Goal: Communication & Community: Answer question/provide support

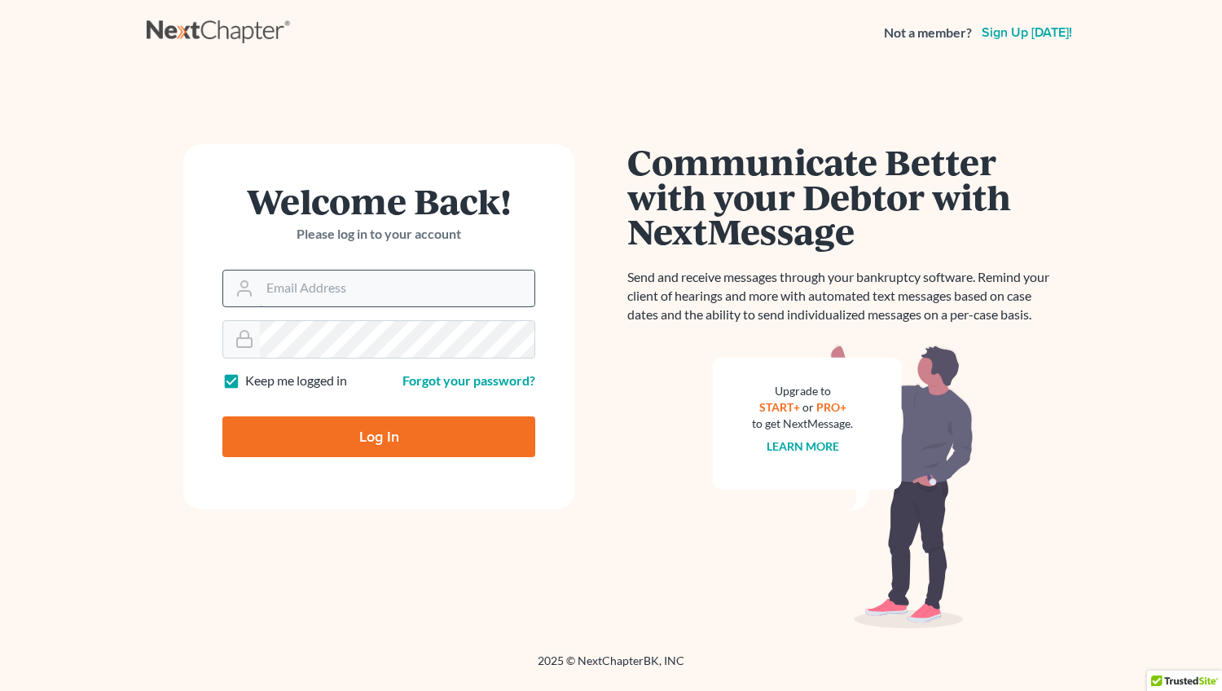
click at [329, 299] on input "Email Address" at bounding box center [397, 288] width 274 height 36
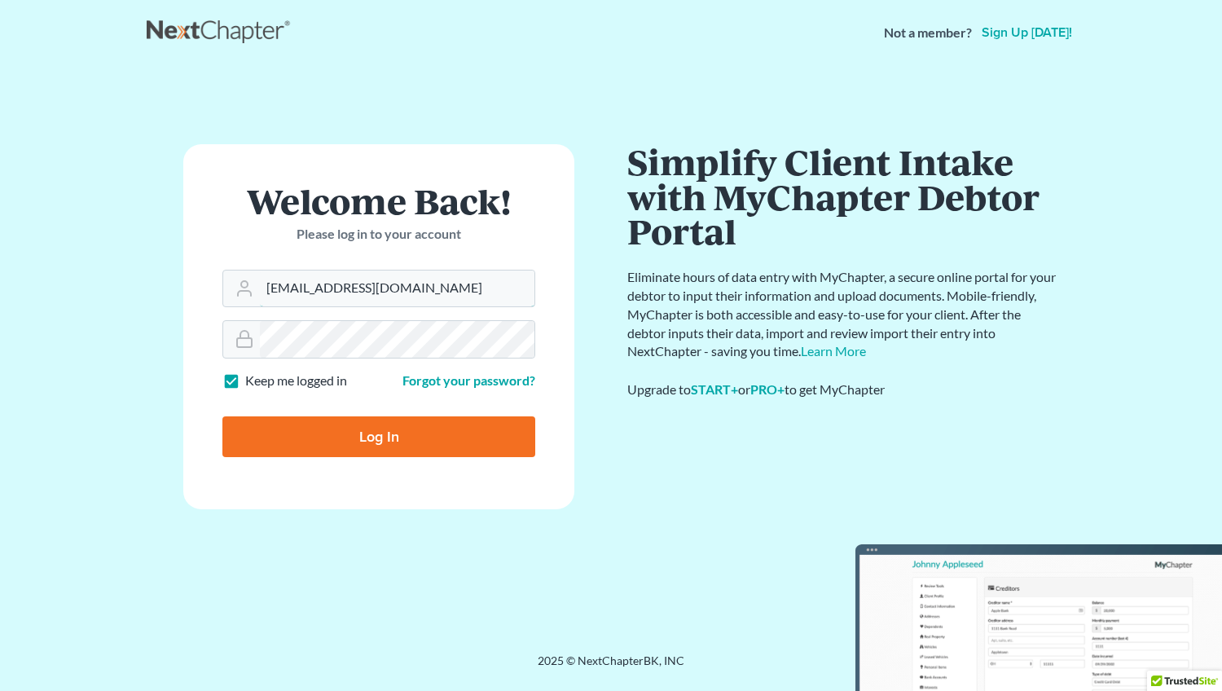
type input "mwalker@arthurlwalker.com"
click at [384, 437] on input "Log In" at bounding box center [378, 436] width 313 height 41
type input "Thinking..."
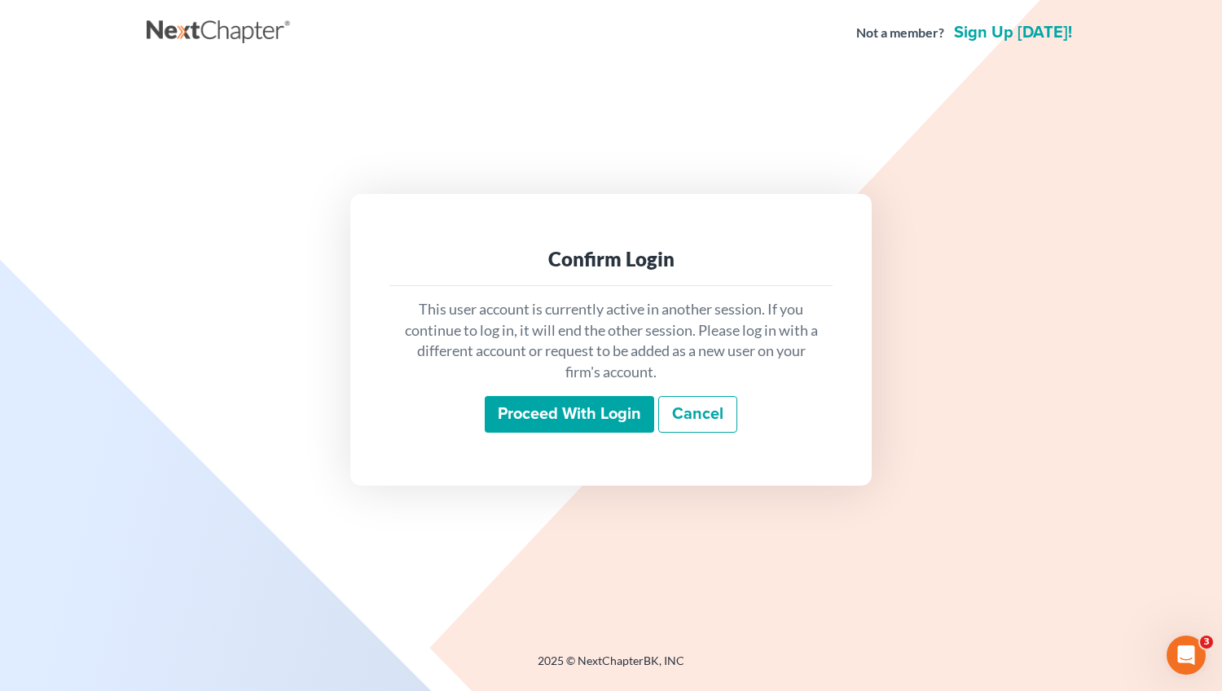
click at [528, 415] on input "Proceed with login" at bounding box center [569, 414] width 169 height 37
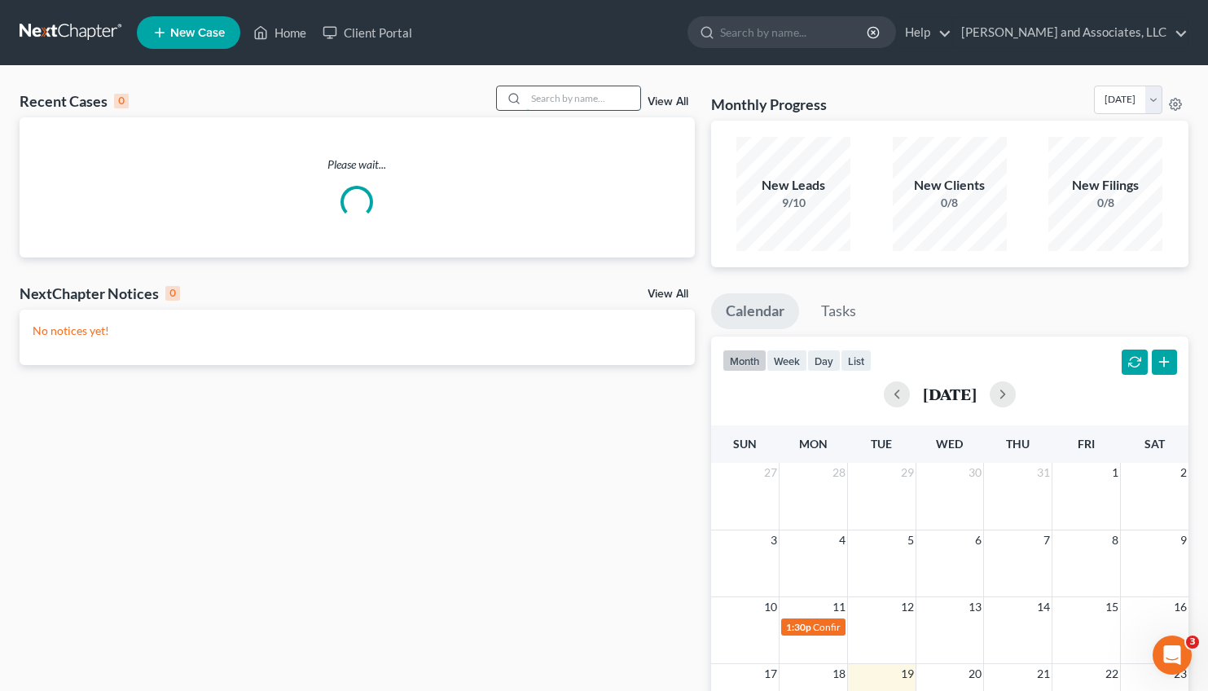
click at [551, 104] on input "search" at bounding box center [583, 98] width 114 height 24
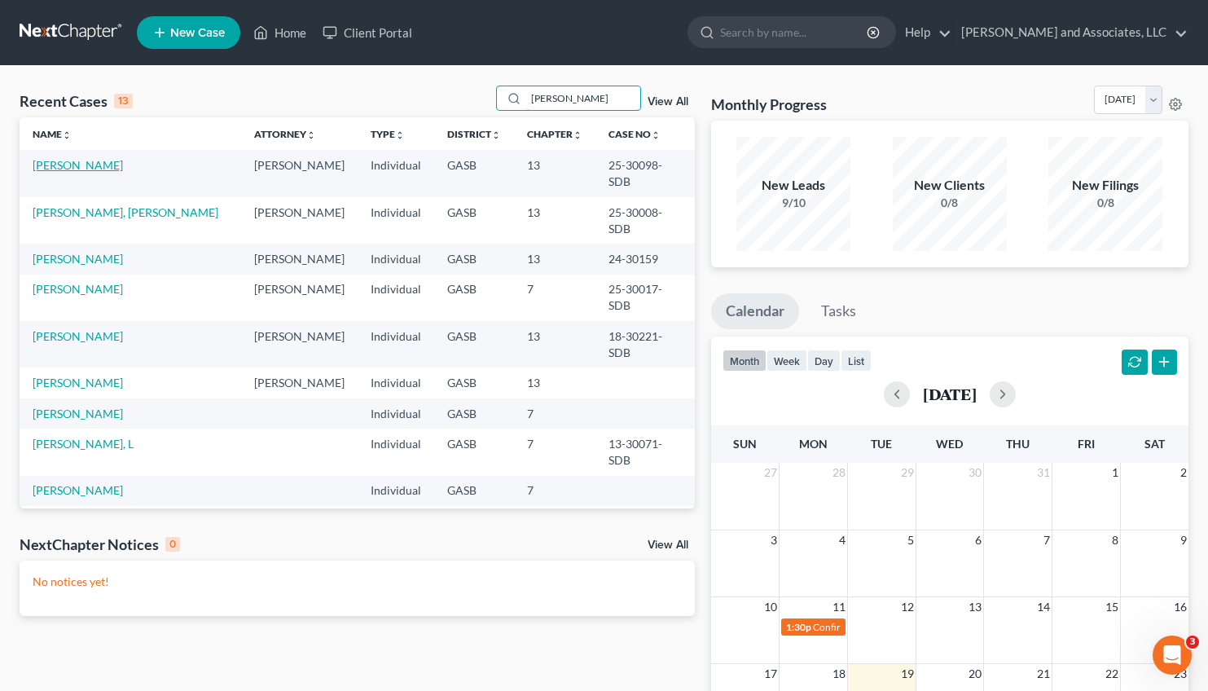
type input "stanley"
click at [80, 164] on link "Stanley, Brittney" at bounding box center [78, 165] width 90 height 14
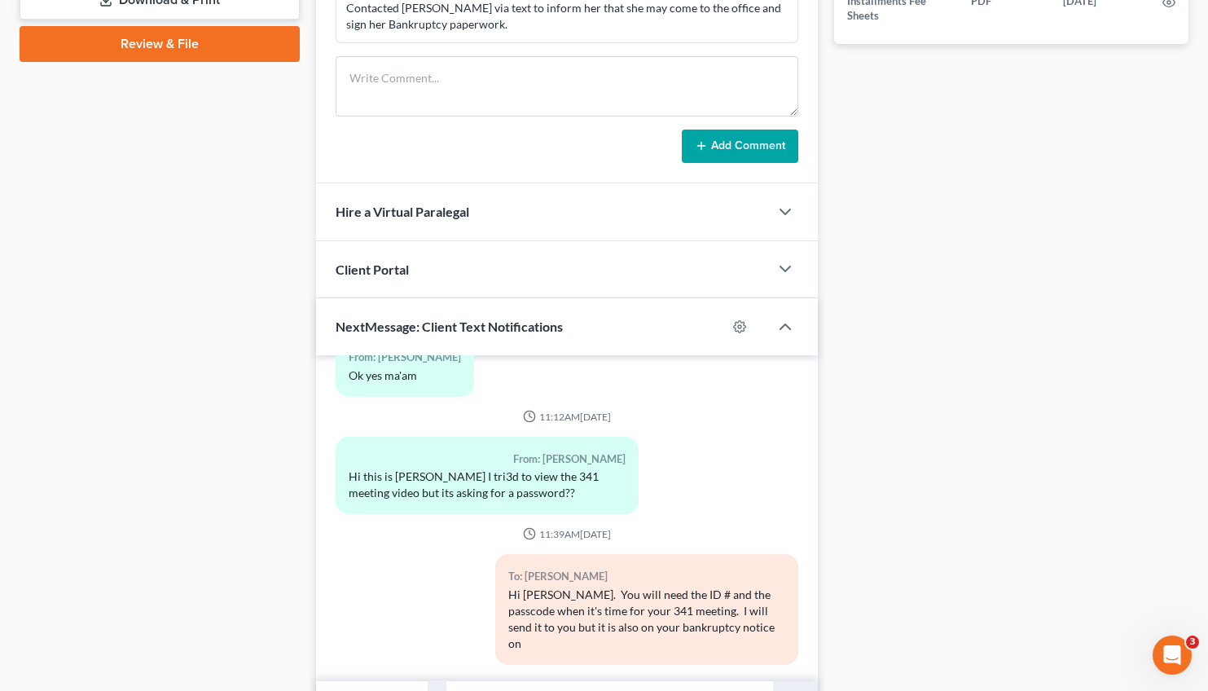
scroll to position [862, 0]
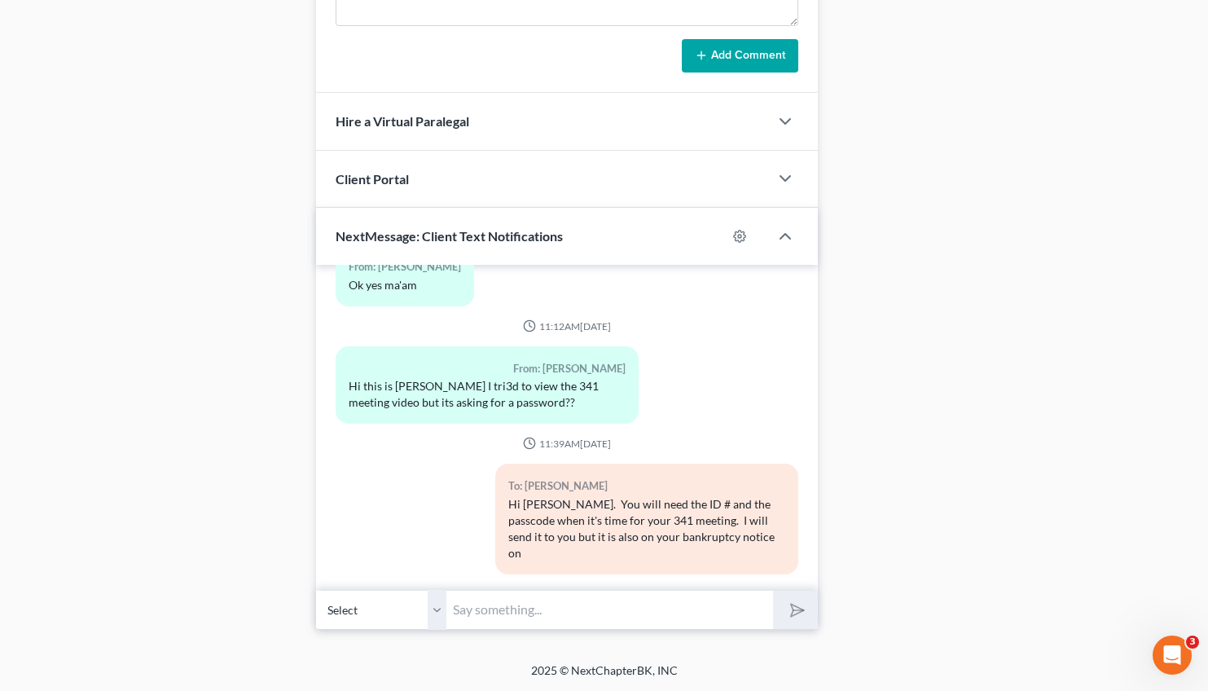
click at [574, 595] on input "text" at bounding box center [609, 610] width 327 height 40
type input "#"
type input "341 Meeting Video password is important13video. Please watch the 8-9 minute vid…"
click at [773, 591] on button "submit" at bounding box center [795, 610] width 45 height 38
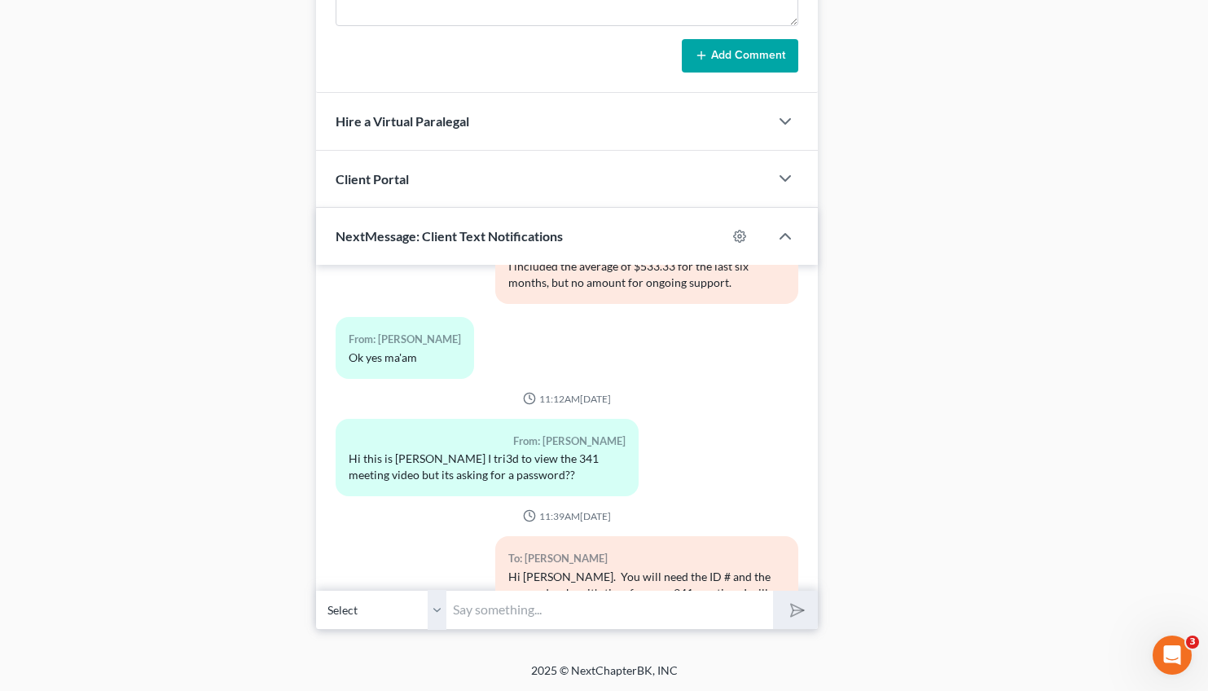
scroll to position [1904, 0]
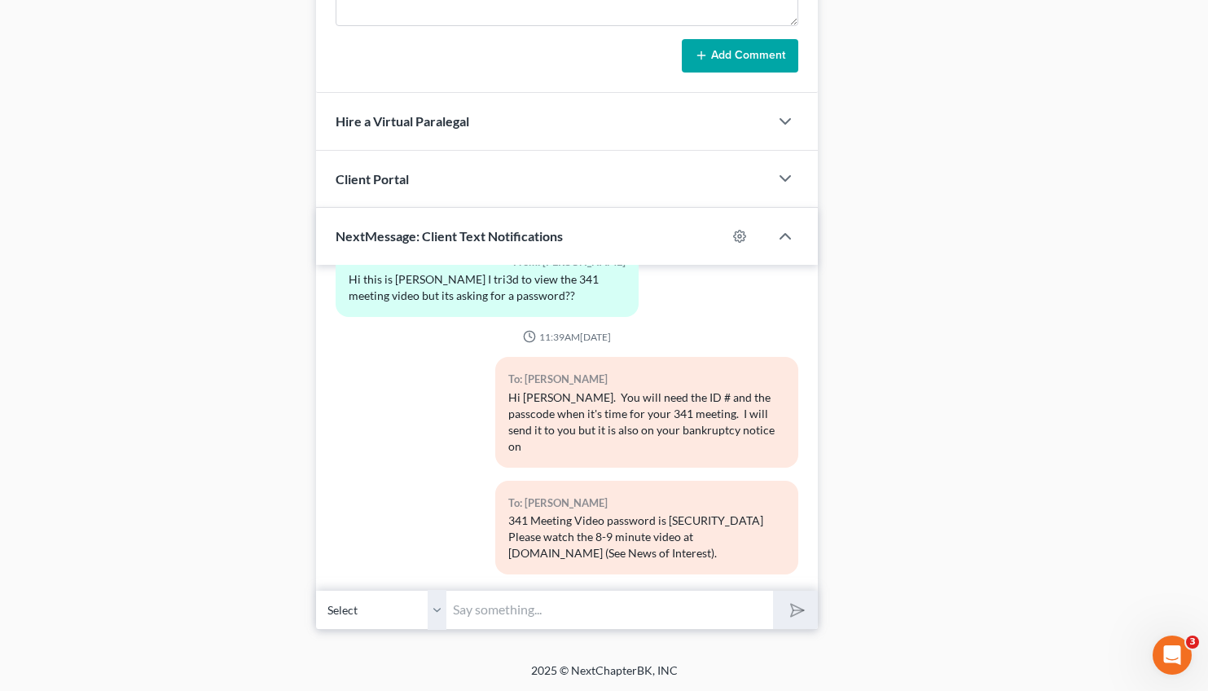
click at [595, 405] on div "Hi Ms. Stanley. You will need the ID # and the passcode when it's time for your…" at bounding box center [646, 421] width 277 height 65
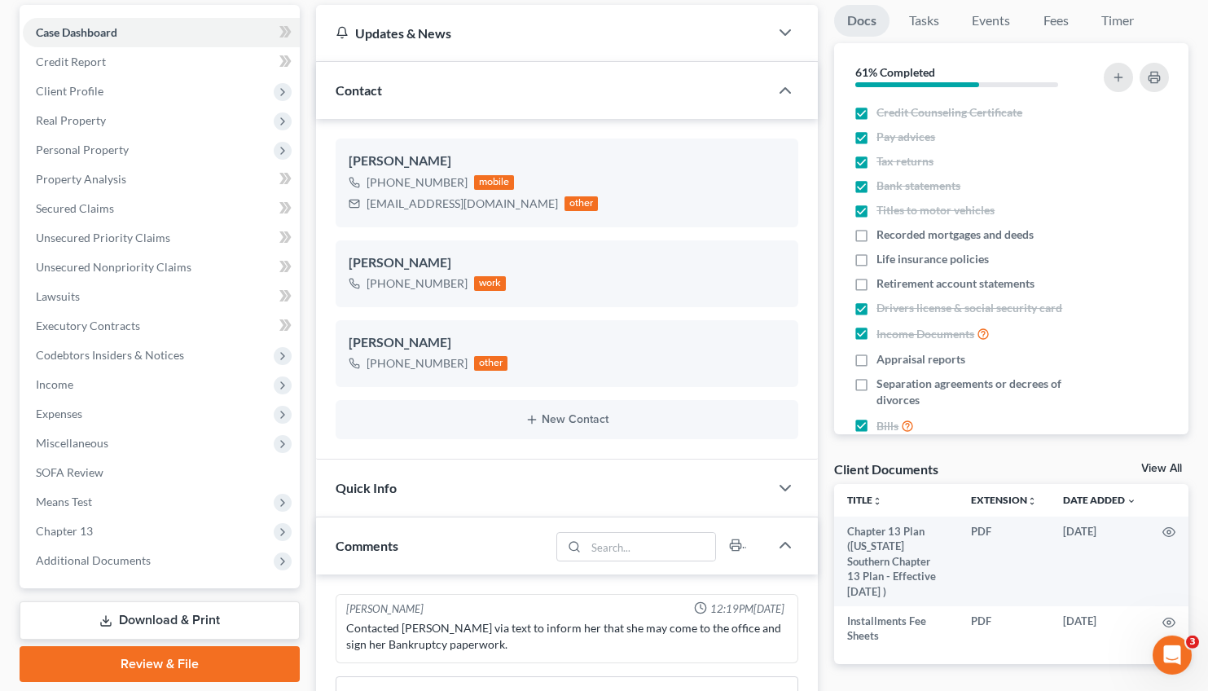
scroll to position [0, 0]
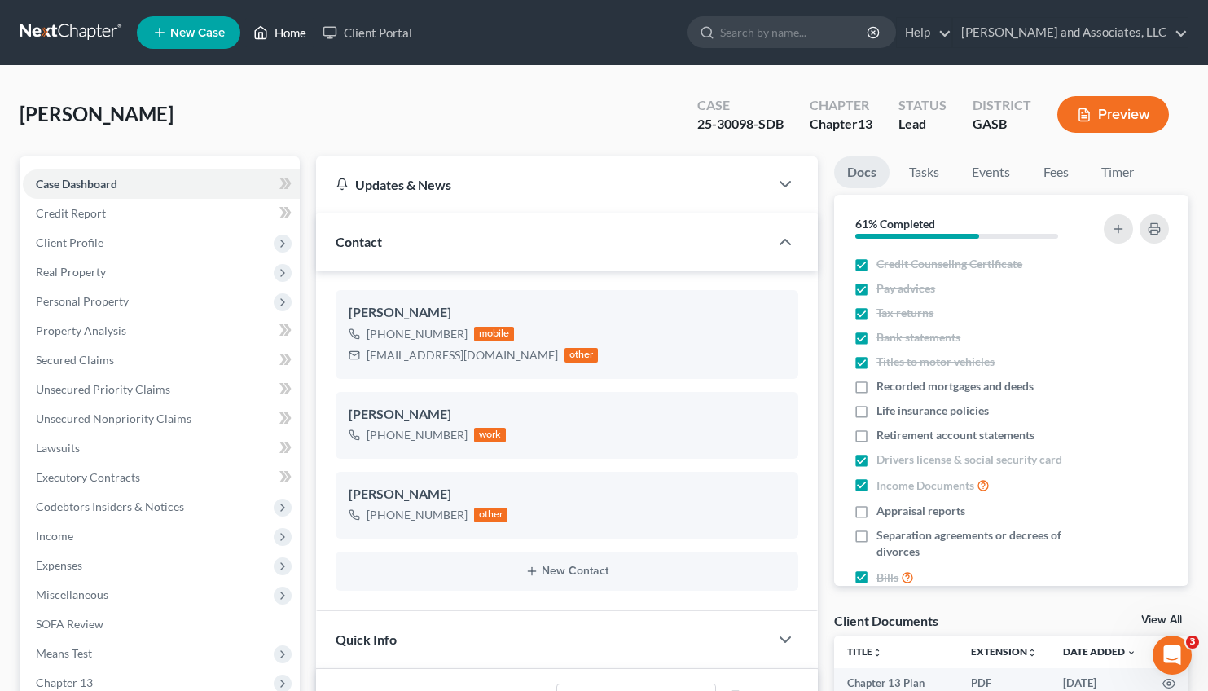
click at [291, 28] on link "Home" at bounding box center [279, 32] width 69 height 29
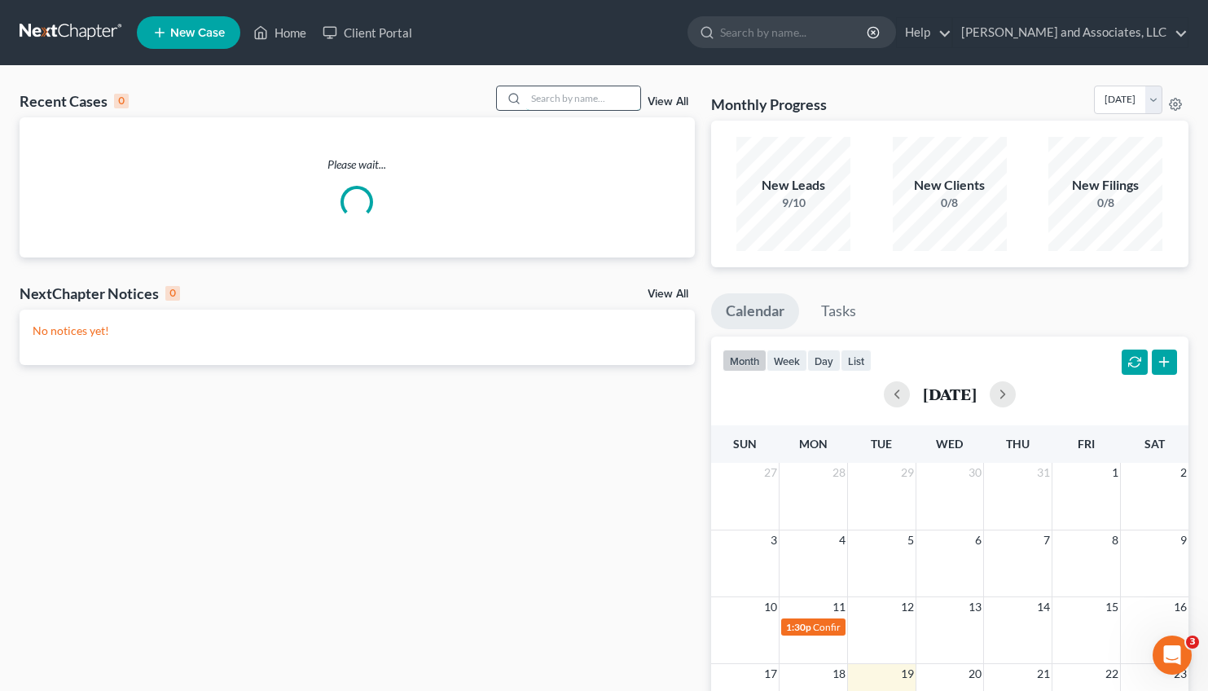
click at [530, 98] on input "search" at bounding box center [583, 98] width 114 height 24
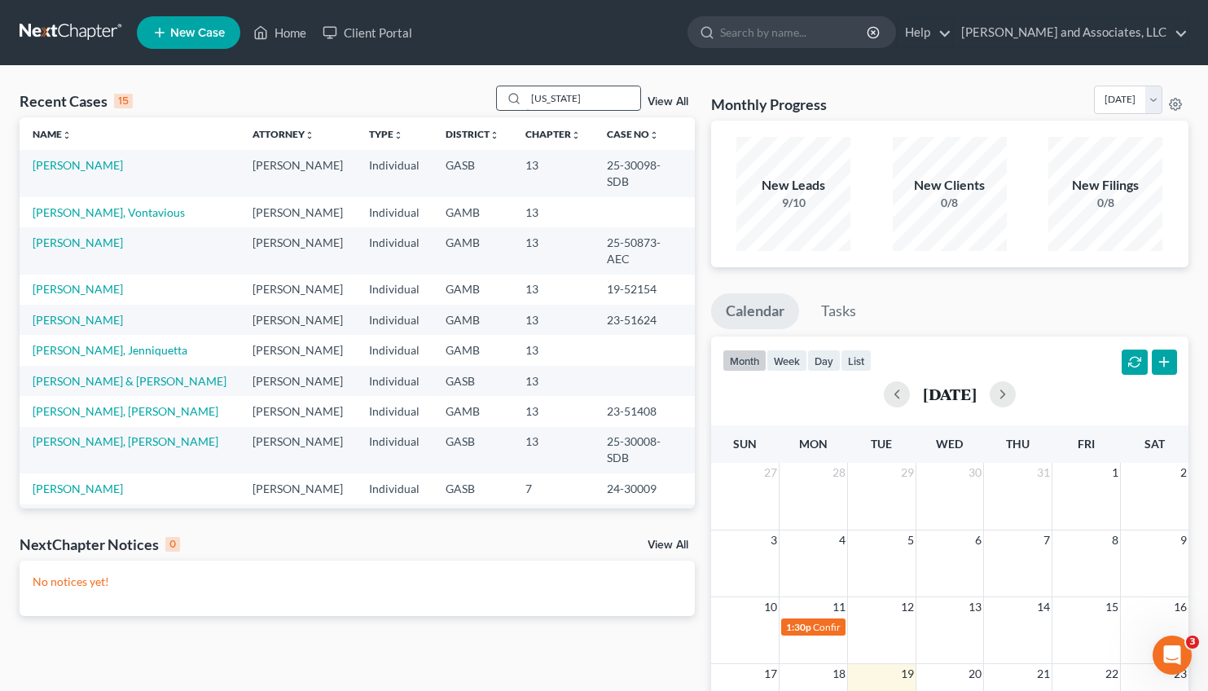
type input "washington"
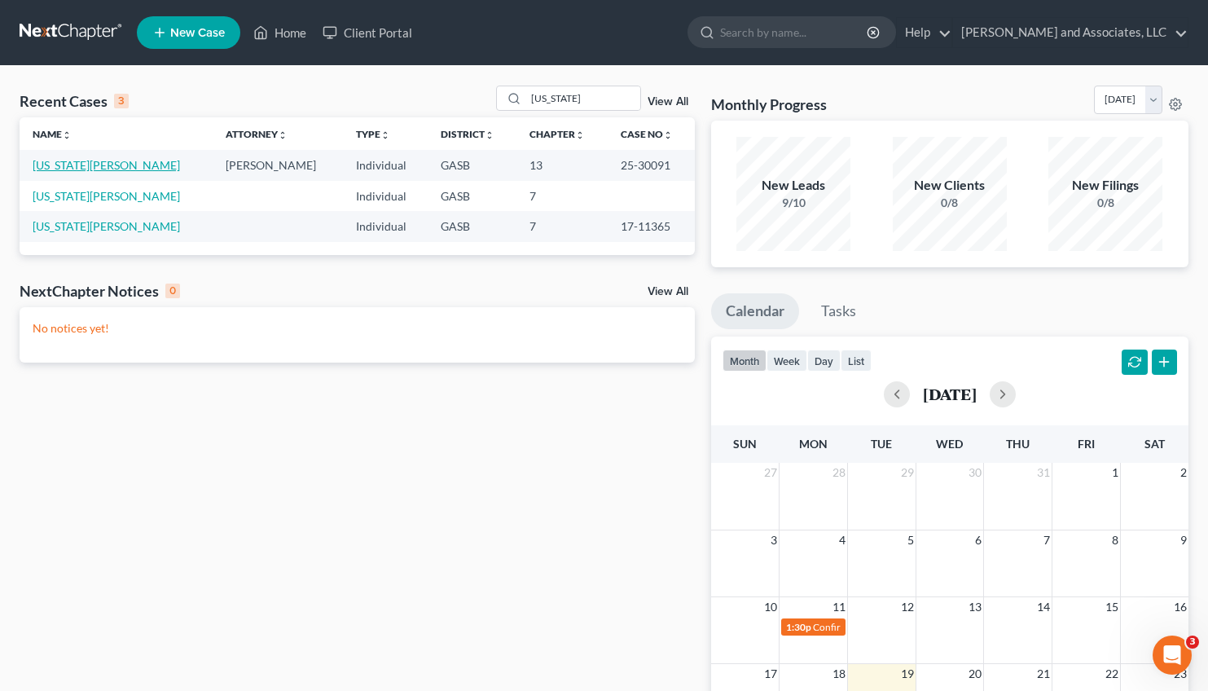
click at [86, 166] on link "Washington, Martha" at bounding box center [106, 165] width 147 height 14
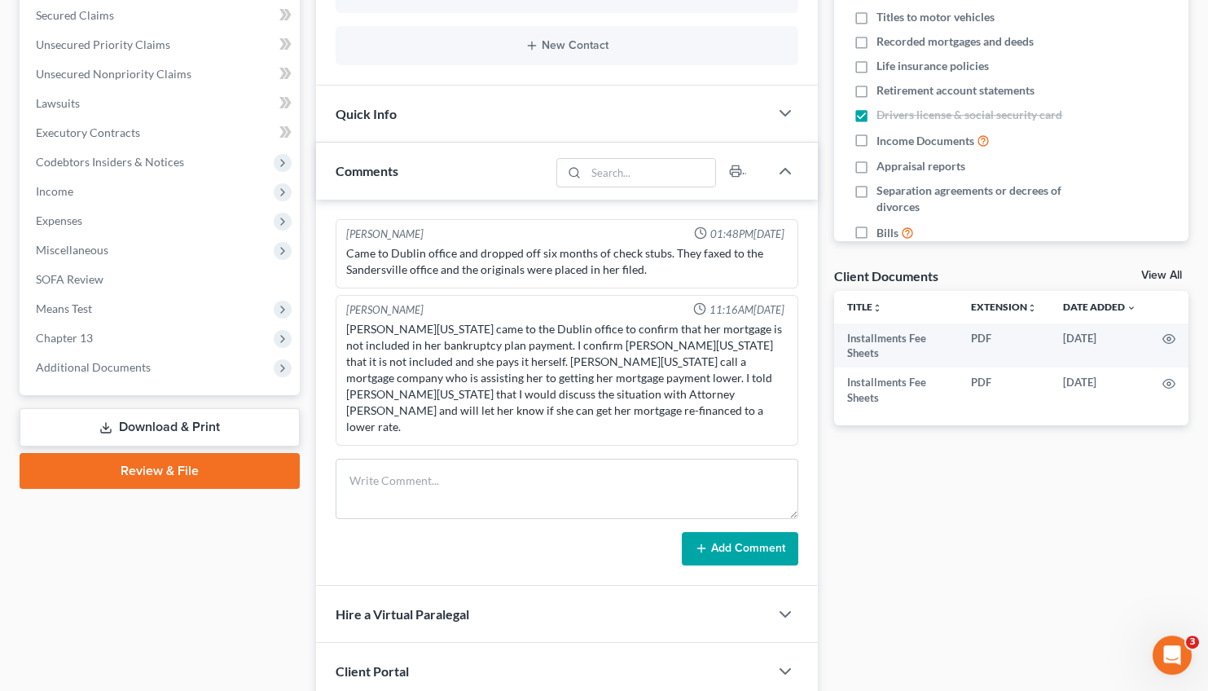
scroll to position [362, 0]
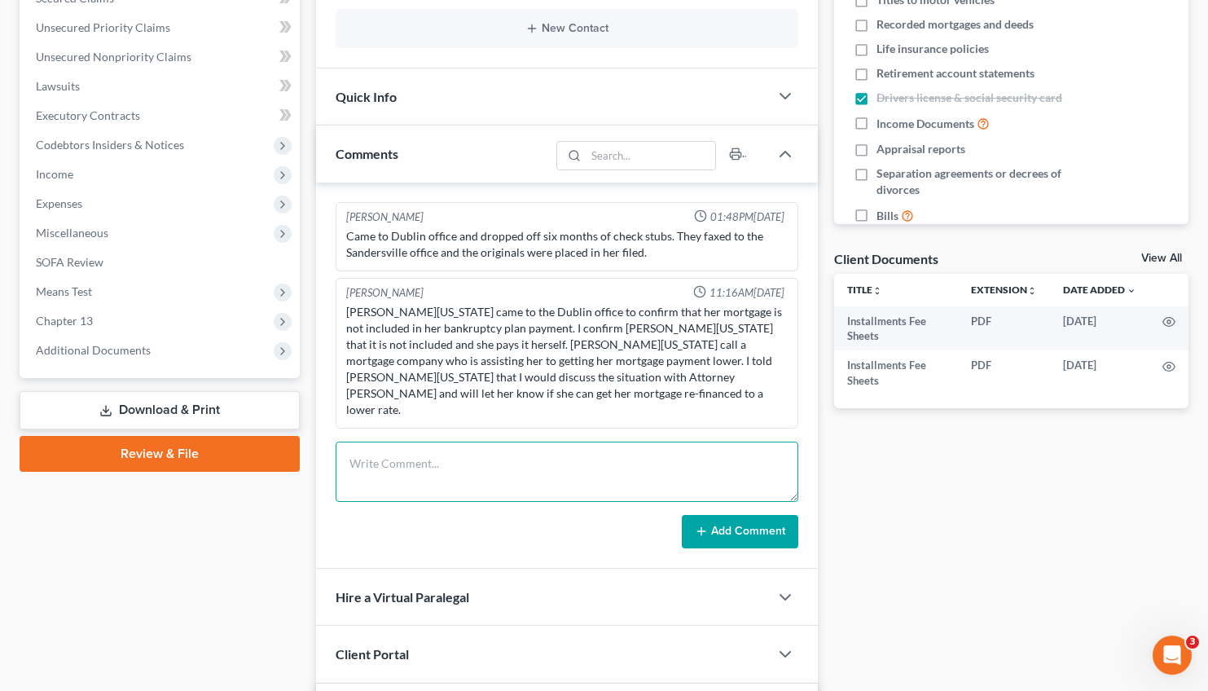
click at [438, 467] on textarea at bounding box center [567, 471] width 463 height 60
type textarea "L"
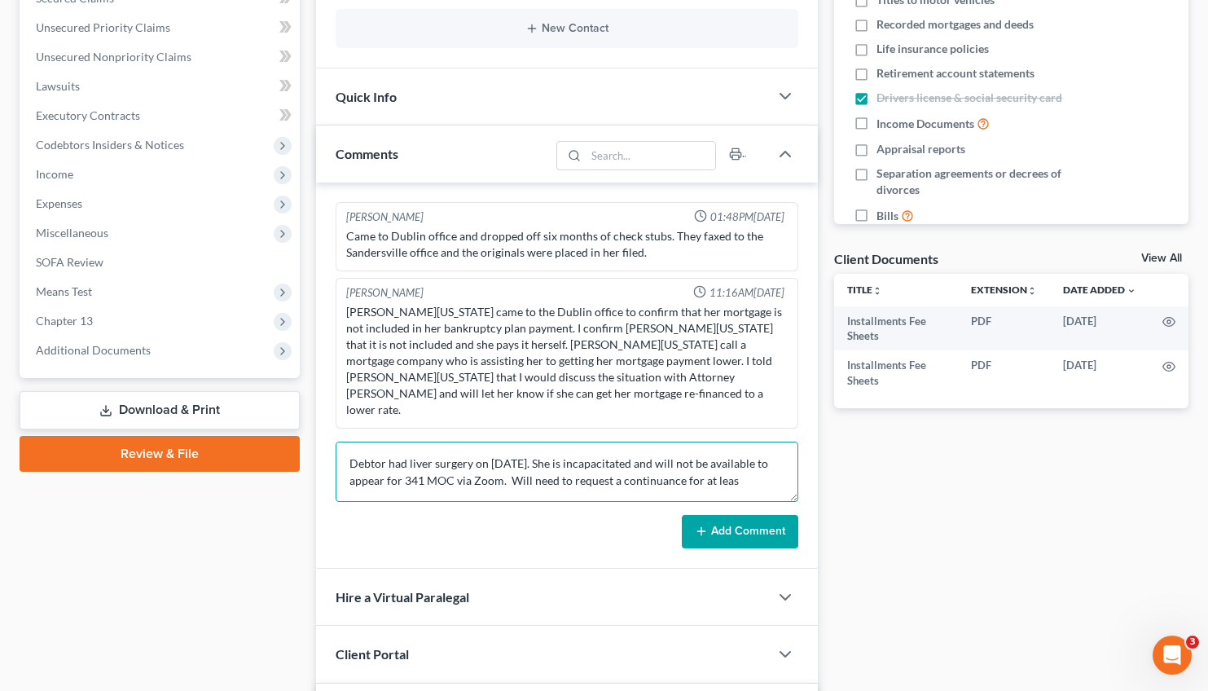
scroll to position [3, 0]
type textarea "Debtor had liver surgery on August 13, 2025. She is incapacitated and will not …"
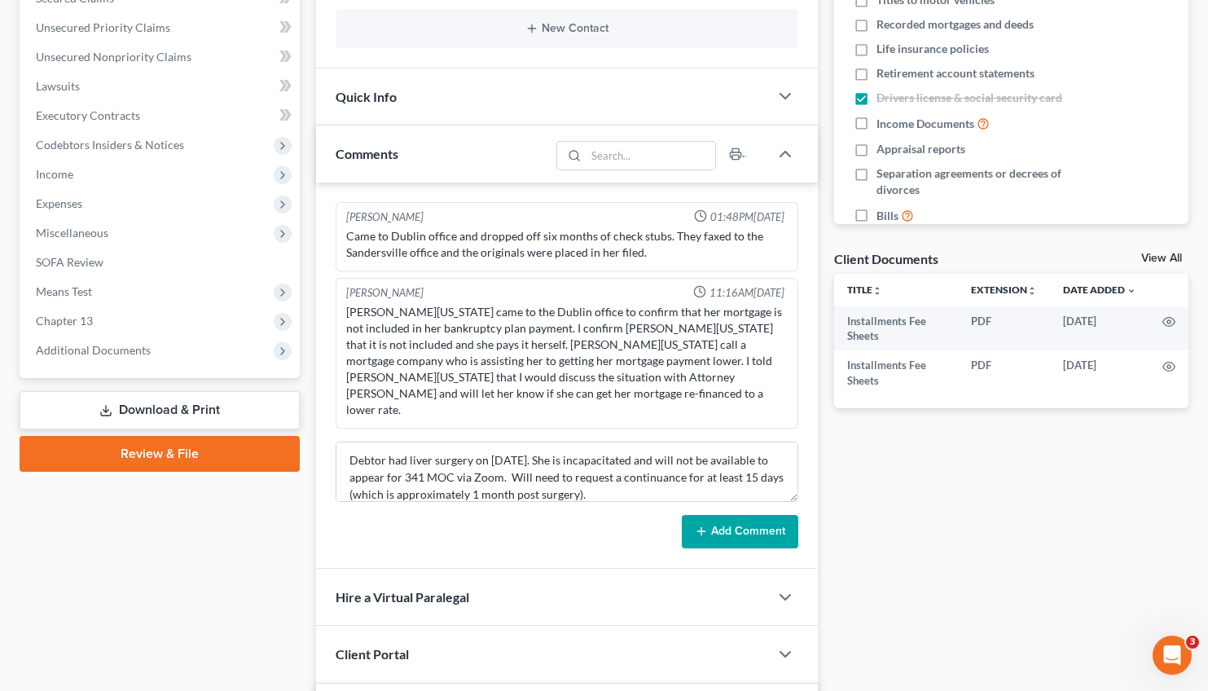
click at [758, 515] on button "Add Comment" at bounding box center [740, 532] width 116 height 34
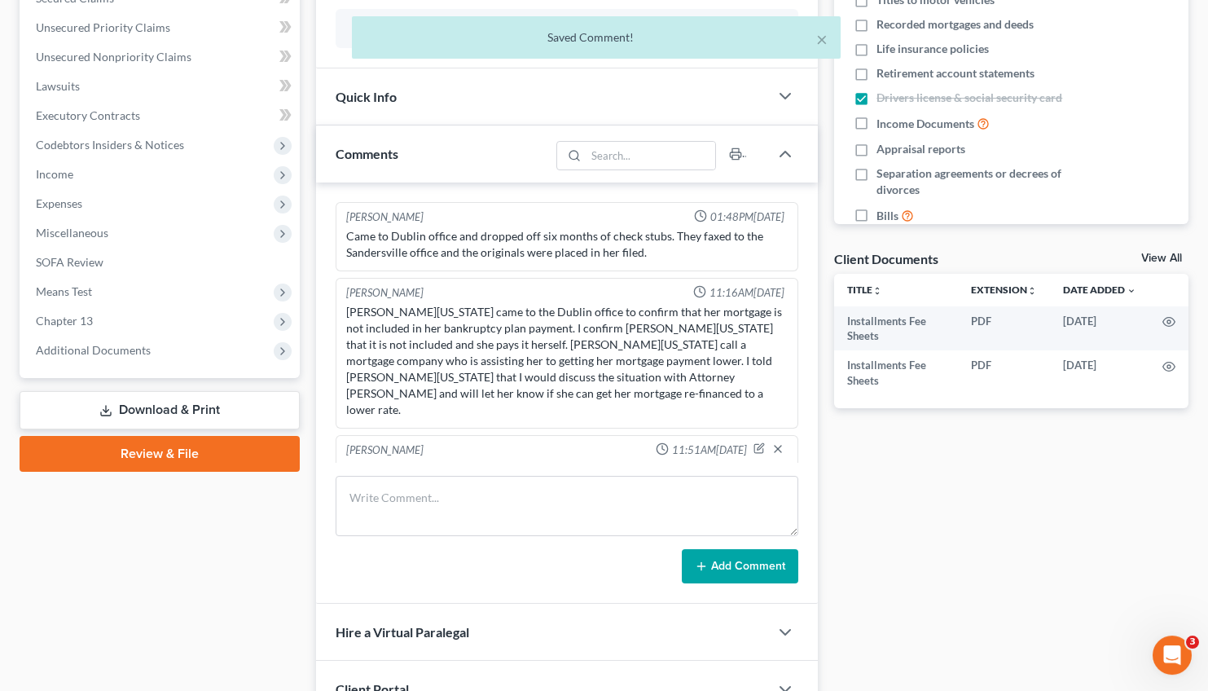
scroll to position [42, 0]
